Goal: Check status: Check status

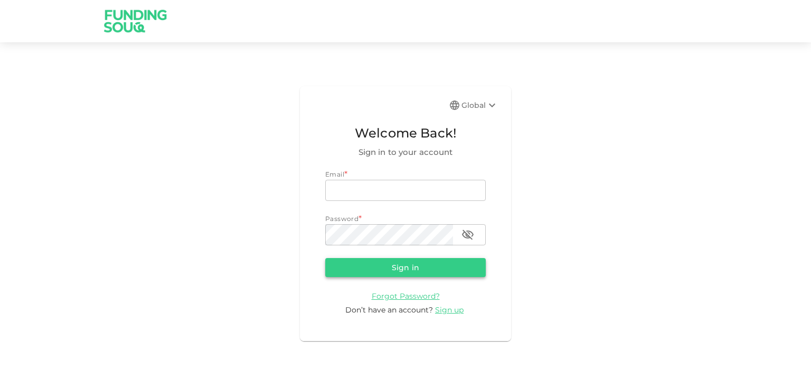
type input "[EMAIL_ADDRESS][DOMAIN_NAME]"
click at [386, 271] on button "Sign in" at bounding box center [405, 267] width 161 height 19
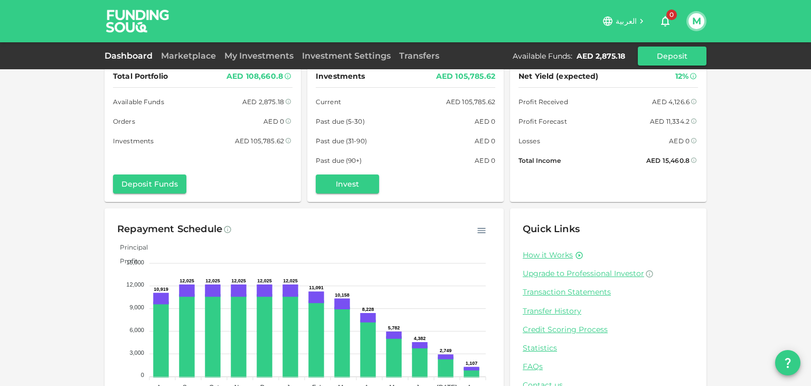
scroll to position [8, 0]
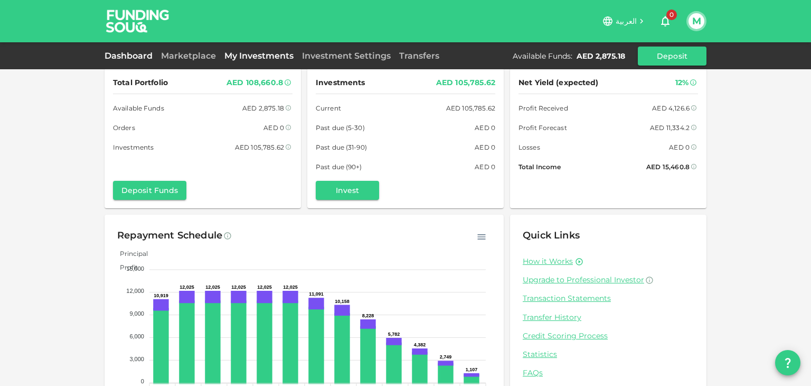
click at [254, 58] on link "My Investments" at bounding box center [259, 56] width 78 height 10
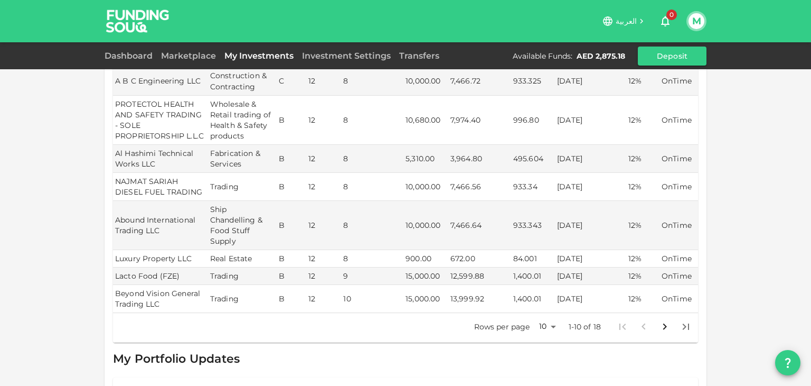
scroll to position [320, 0]
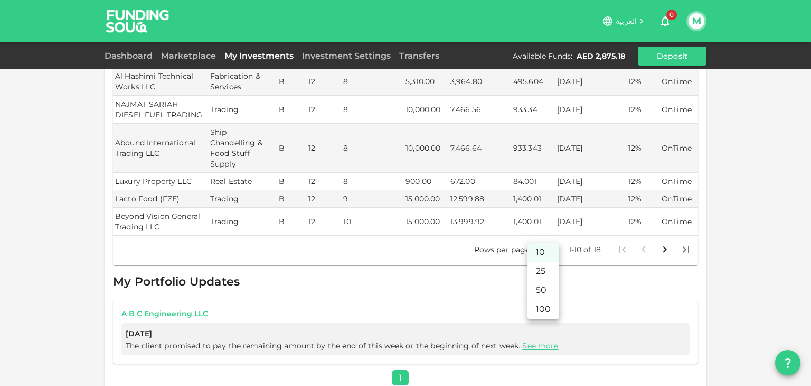
click at [546, 238] on body "العربية 0 M Dashboard Marketplace My Investments Investment Settings Transfers …" at bounding box center [405, 193] width 811 height 386
click at [546, 264] on li "25" at bounding box center [544, 270] width 32 height 19
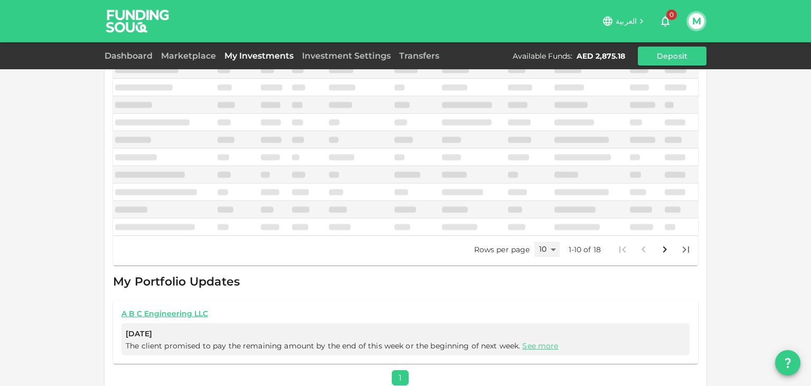
type input "25"
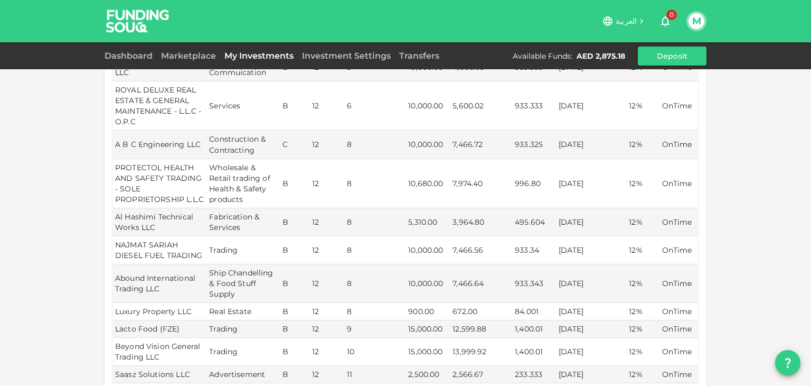
scroll to position [177, 0]
